Goal: Find specific page/section

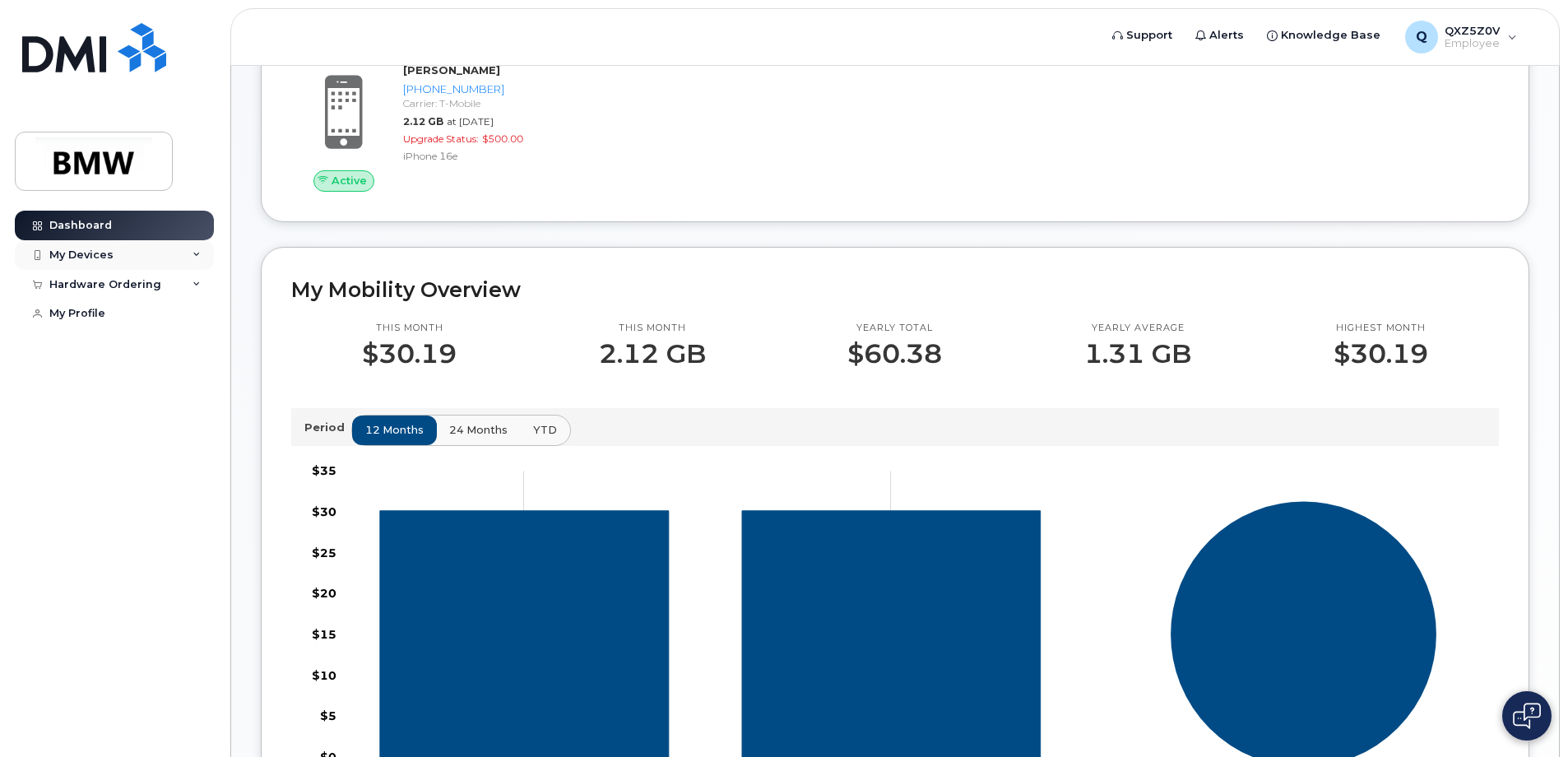
scroll to position [254, 0]
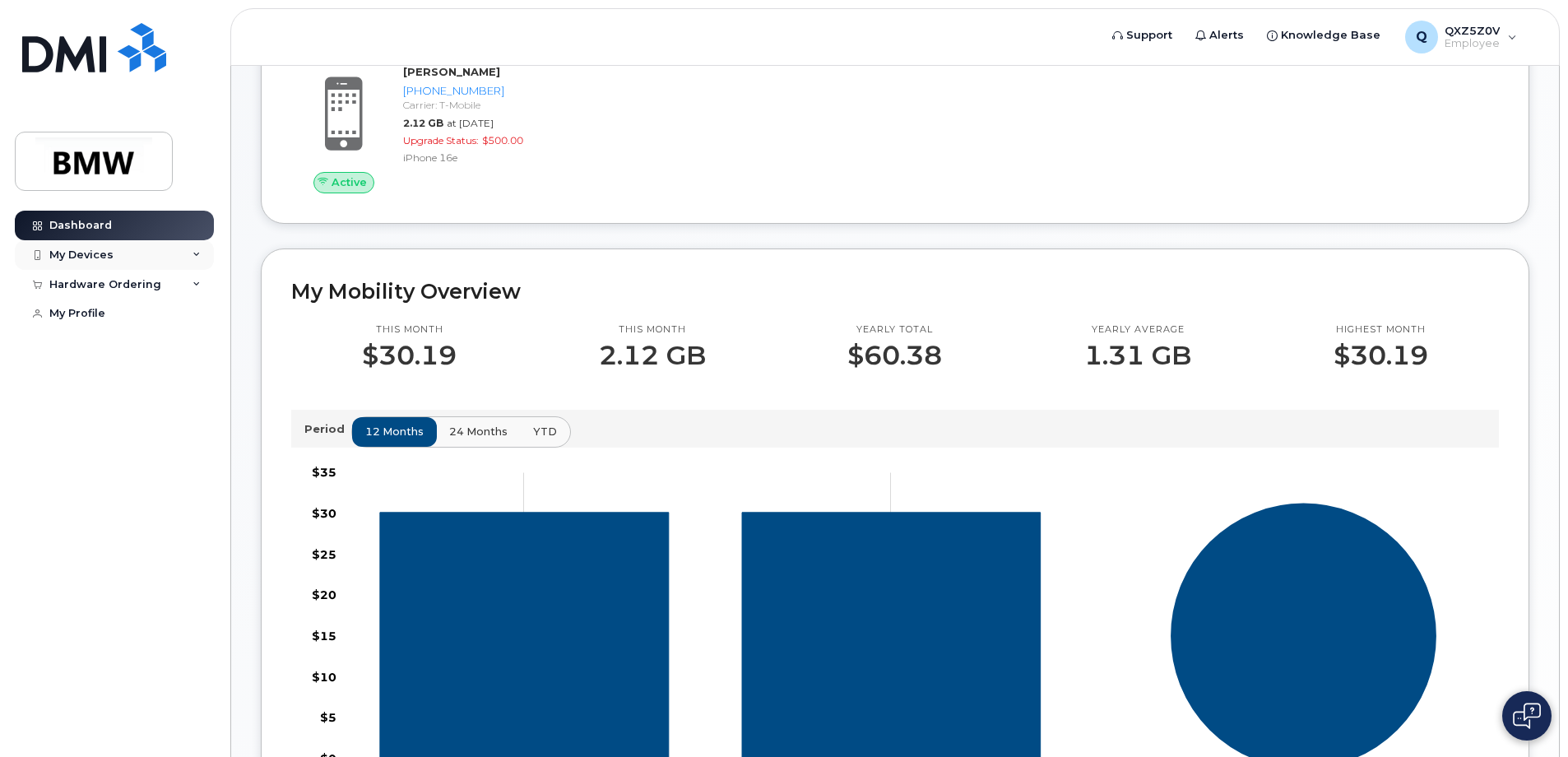
click at [196, 256] on icon at bounding box center [196, 255] width 8 height 8
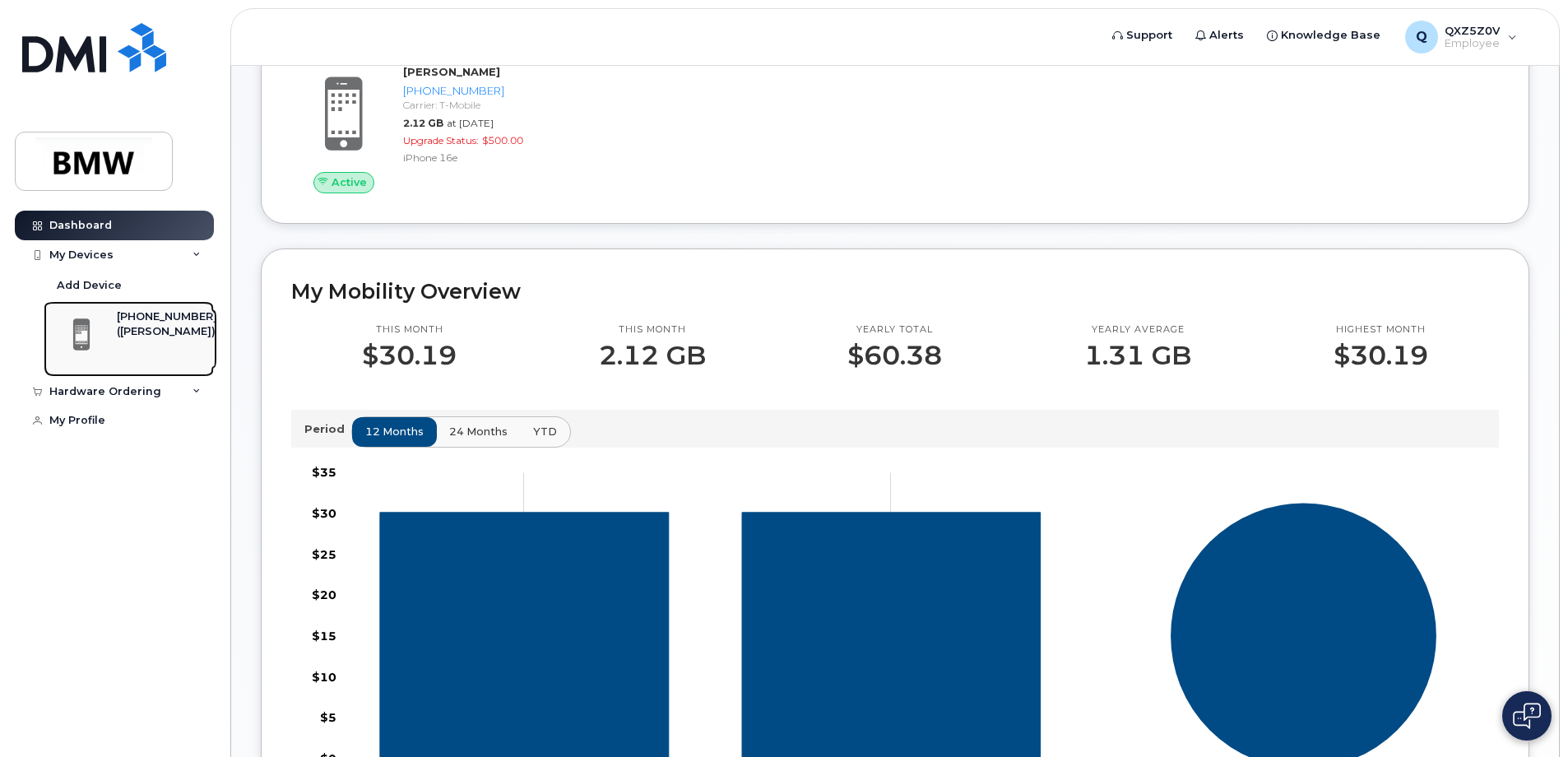
click at [169, 339] on div "([PERSON_NAME])" at bounding box center [167, 331] width 100 height 15
